Goal: Transaction & Acquisition: Purchase product/service

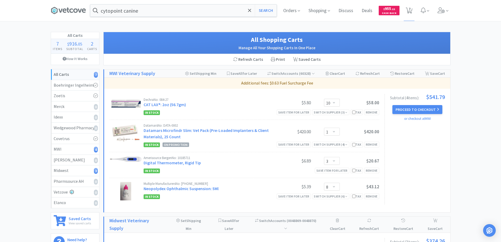
select select "10"
select select "1"
select select "3"
select select "8"
select select "2"
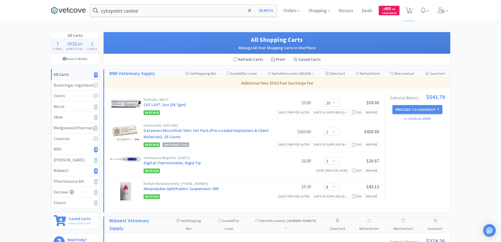
select select "1"
select select "2"
click at [399, 107] on button "Proceed to Checkout" at bounding box center [418, 109] width 50 height 9
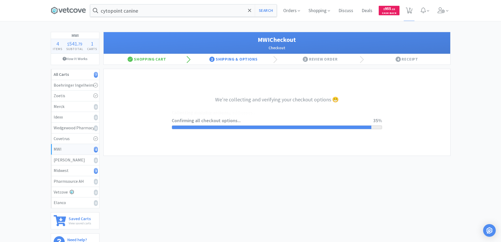
select select "STD_"
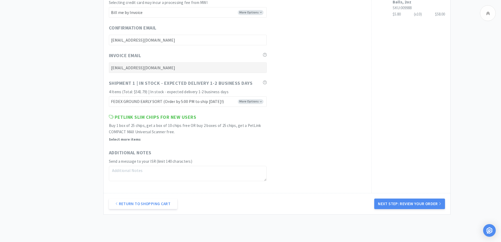
scroll to position [263, 0]
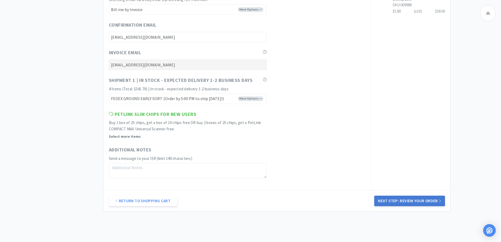
click at [394, 202] on button "Next Step: Review Your Order" at bounding box center [410, 201] width 71 height 11
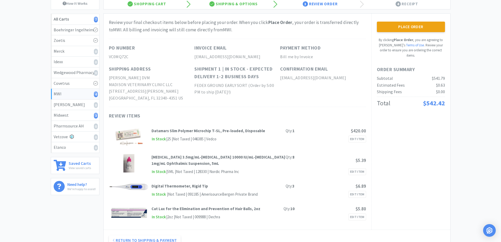
scroll to position [0, 0]
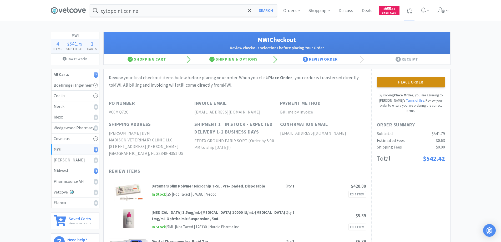
click at [400, 83] on button "Place Order" at bounding box center [411, 82] width 68 height 11
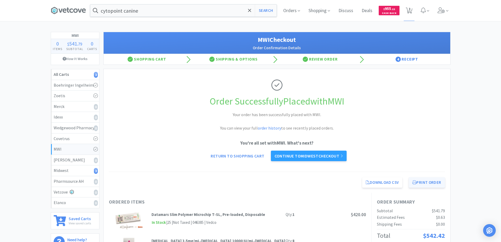
click at [419, 179] on button "Print Order" at bounding box center [427, 182] width 36 height 11
click at [307, 156] on link "Continue to Midwest checkout" at bounding box center [309, 156] width 76 height 11
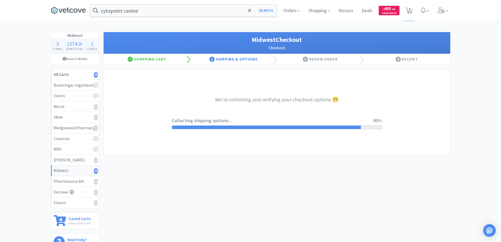
select select "3"
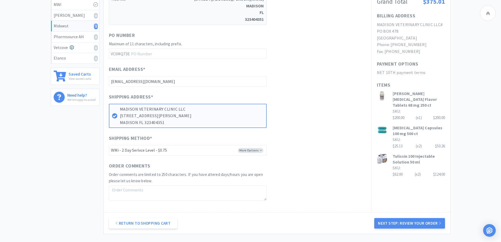
scroll to position [184, 0]
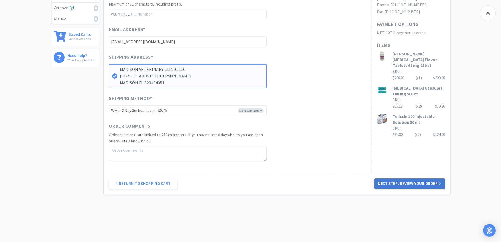
click at [411, 183] on button "Next Step: Review Your Order" at bounding box center [410, 183] width 71 height 11
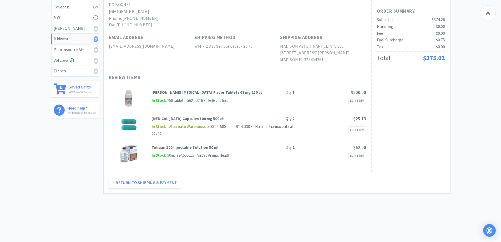
scroll to position [0, 0]
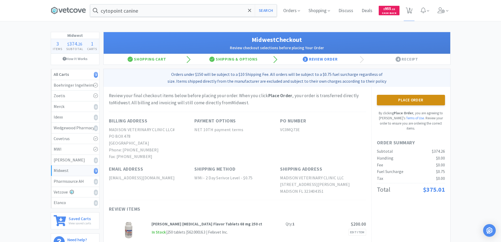
click at [409, 99] on button "Place Order" at bounding box center [411, 100] width 68 height 11
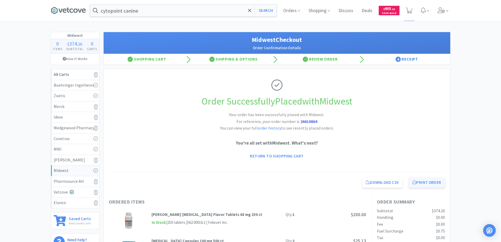
click at [423, 183] on button "Print Order" at bounding box center [427, 182] width 36 height 11
click at [72, 10] on icon at bounding box center [68, 11] width 35 height 8
